Goal: Task Accomplishment & Management: Manage account settings

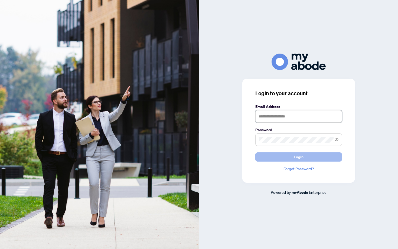
type input "**********"
click at [318, 154] on button "Login" at bounding box center [298, 156] width 87 height 9
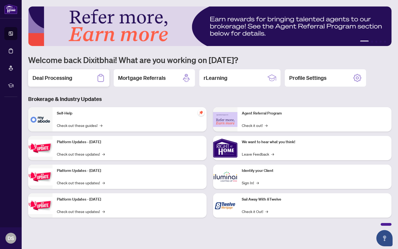
click at [45, 77] on h2 "Deal Processing" at bounding box center [52, 78] width 40 height 8
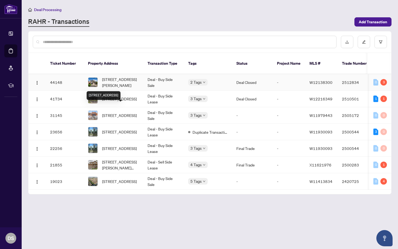
click at [124, 78] on span "[STREET_ADDRESS][PERSON_NAME]" at bounding box center [120, 82] width 37 height 12
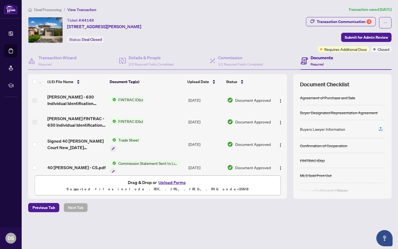
click at [155, 186] on p "Supported files include .PDF, .JPG, .JPEG, .PNG under 25 MB" at bounding box center [157, 189] width 239 height 6
click at [171, 179] on button "Upload Forms" at bounding box center [172, 182] width 31 height 7
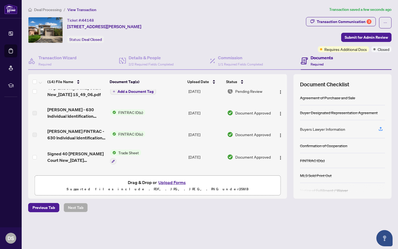
scroll to position [2, 0]
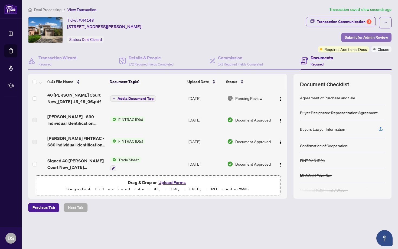
click at [364, 38] on span "Submit for Admin Review" at bounding box center [365, 37] width 43 height 9
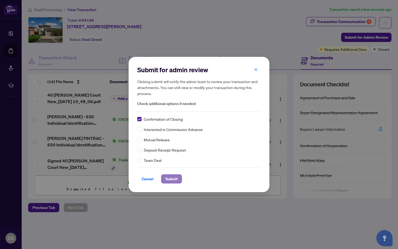
click at [168, 176] on span "Submit" at bounding box center [171, 179] width 12 height 9
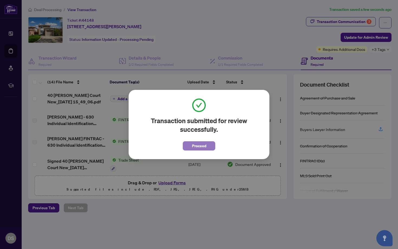
click at [204, 145] on span "Proceed" at bounding box center [199, 146] width 14 height 9
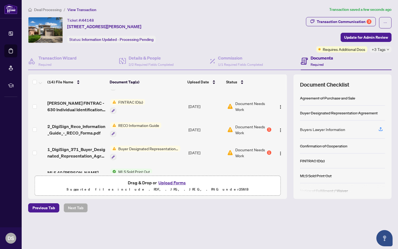
scroll to position [129, 0]
click at [183, 183] on button "Upload Forms" at bounding box center [172, 182] width 31 height 7
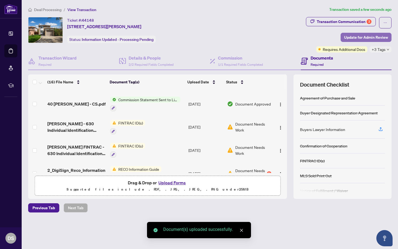
click at [380, 37] on span "Update for Admin Review" at bounding box center [366, 37] width 44 height 9
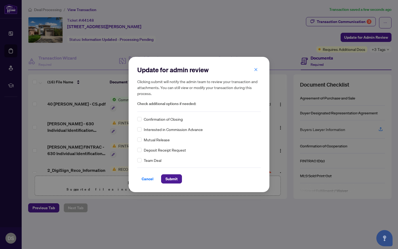
click at [177, 119] on span "Confirmation of Closing" at bounding box center [163, 119] width 39 height 6
click at [162, 121] on span "Confirmation of Closing" at bounding box center [163, 119] width 39 height 6
click at [173, 178] on span "Submit" at bounding box center [171, 179] width 12 height 9
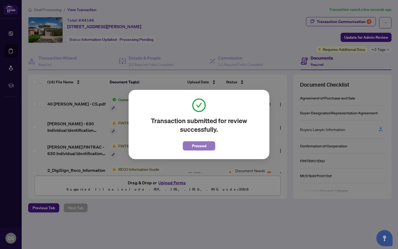
click at [203, 147] on span "Proceed" at bounding box center [199, 146] width 14 height 9
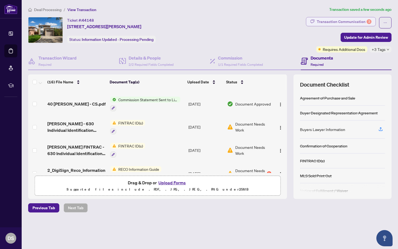
click at [354, 19] on div "Transaction Communication 3" at bounding box center [344, 21] width 55 height 9
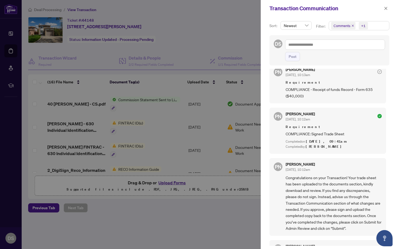
scroll to position [81, 0]
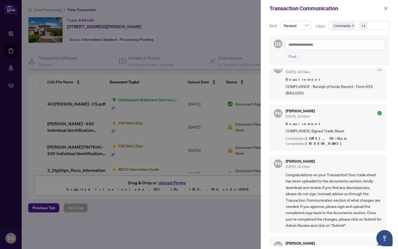
click at [219, 215] on div at bounding box center [199, 124] width 398 height 249
click at [168, 141] on div at bounding box center [199, 124] width 398 height 249
click at [384, 11] on span "button" at bounding box center [386, 8] width 4 height 9
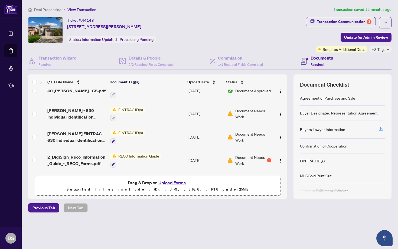
scroll to position [143, 0]
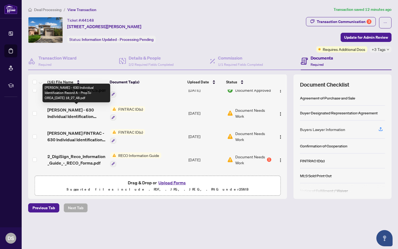
click at [84, 111] on span "[PERSON_NAME] - 630 Individual Identification Record A - PropTx-OREA_[DATE] 18_…" at bounding box center [76, 113] width 58 height 13
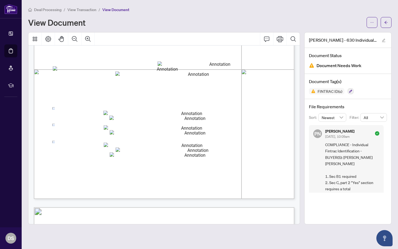
scroll to position [71, 0]
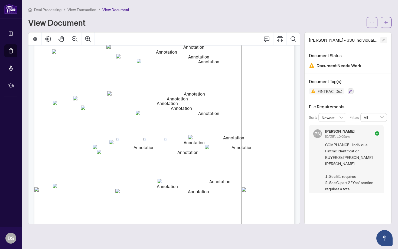
click at [384, 40] on icon "edit" at bounding box center [384, 40] width 4 height 4
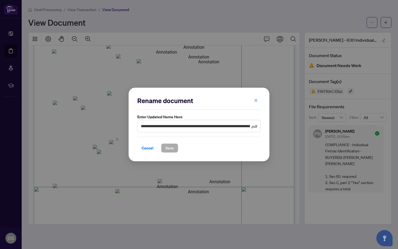
click at [386, 60] on div "**********" at bounding box center [199, 124] width 398 height 249
click at [391, 60] on div "**********" at bounding box center [199, 124] width 398 height 249
click at [275, 51] on div "**********" at bounding box center [199, 124] width 398 height 249
click at [255, 103] on span "button" at bounding box center [256, 100] width 4 height 9
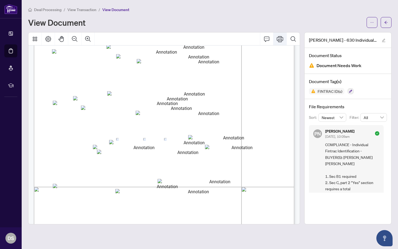
click at [101, 58] on span "Sales Representative/Broker Name:" at bounding box center [76, 58] width 49 height 4
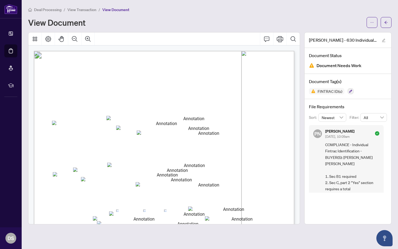
click at [300, 92] on div at bounding box center [164, 128] width 272 height 192
click at [388, 21] on button "button" at bounding box center [385, 22] width 11 height 11
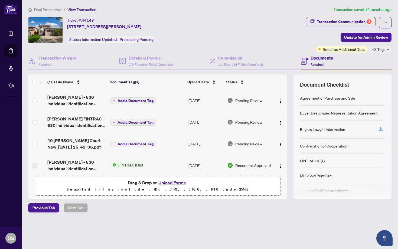
click at [172, 180] on button "Upload Forms" at bounding box center [172, 182] width 31 height 7
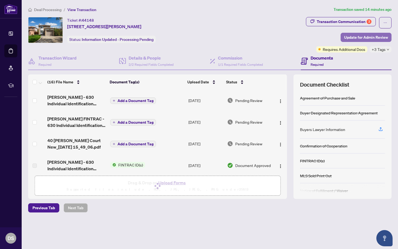
click at [354, 38] on span "Update for Admin Review" at bounding box center [366, 37] width 44 height 9
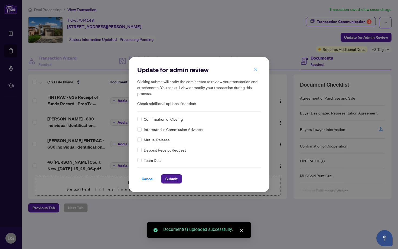
click at [157, 122] on div "Confirmation of Closing Interested in Commission Advance Mutual Release Deposit…" at bounding box center [198, 139] width 123 height 47
click at [157, 119] on span "Confirmation of Closing" at bounding box center [163, 119] width 39 height 6
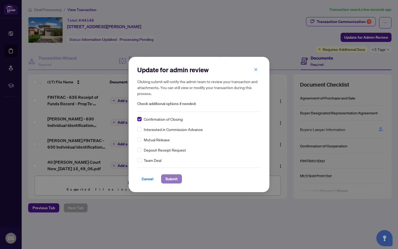
click at [171, 176] on span "Submit" at bounding box center [171, 179] width 12 height 9
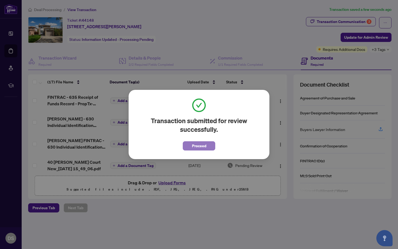
click at [196, 147] on span "Proceed" at bounding box center [199, 146] width 14 height 9
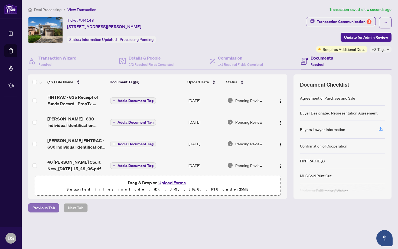
click at [44, 205] on span "Previous Tab" at bounding box center [43, 207] width 22 height 9
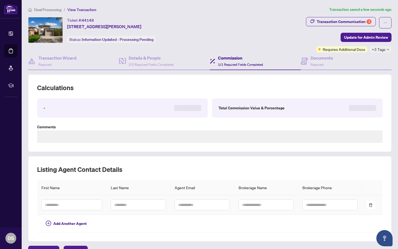
type textarea "**********"
